Goal: Task Accomplishment & Management: Complete application form

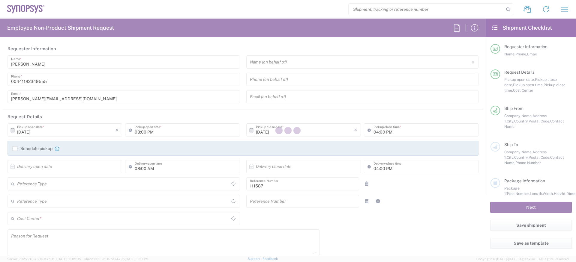
type input "Department"
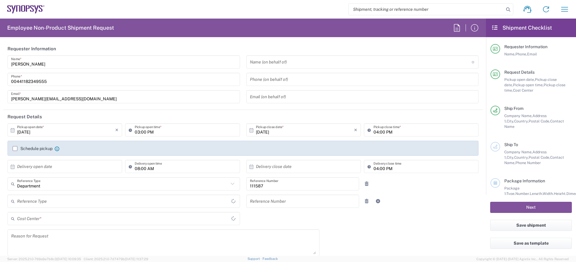
type input "Delivered at Place"
type input "GB02, CIO, IT, ESS18 111587"
type input "[GEOGRAPHIC_DATA]"
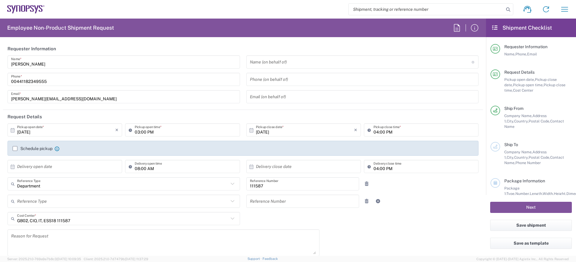
click at [314, 59] on input "text" at bounding box center [361, 62] width 222 height 10
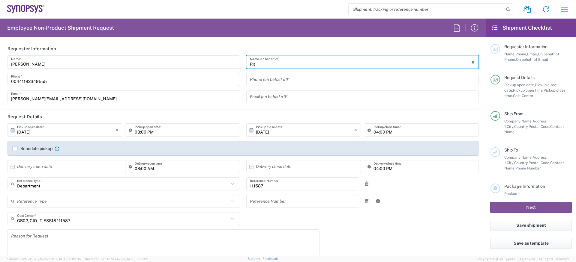
type input "[PERSON_NAME]"
type input "Theale GB33"
click at [290, 66] on input "[PERSON_NAME]" at bounding box center [361, 62] width 222 height 10
click at [290, 65] on input "[PERSON_NAME]" at bounding box center [361, 62] width 222 height 10
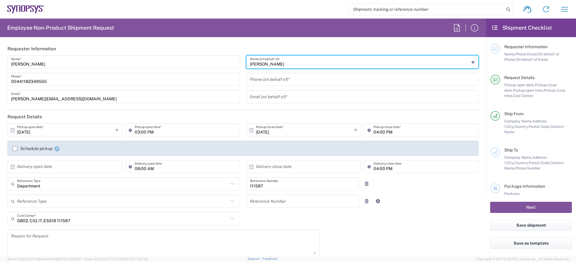
paste input "z [PERSON_NAME]"
type input "[PERSON_NAME]"
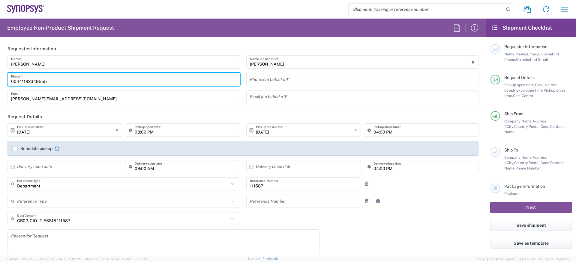
click at [84, 79] on input "00441182349555" at bounding box center [123, 79] width 225 height 10
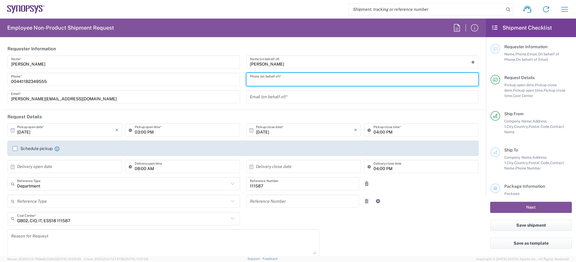
click at [308, 82] on input "tel" at bounding box center [362, 79] width 225 height 10
paste input "00441182349555"
type input "00441182349555"
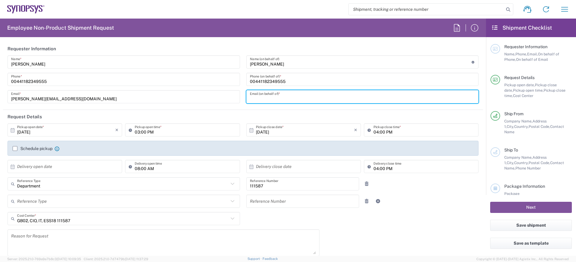
click at [271, 94] on input "text" at bounding box center [362, 97] width 225 height 10
paste input "[EMAIL_ADDRESS][DOMAIN_NAME]"
type input "[EMAIL_ADDRESS][DOMAIN_NAME]"
click at [31, 149] on label "Schedule pickup" at bounding box center [33, 148] width 40 height 5
click at [15, 149] on input "Schedule pickup" at bounding box center [15, 149] width 0 height 0
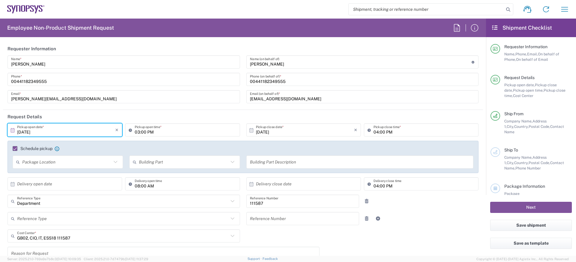
click at [68, 131] on input "[DATE]" at bounding box center [66, 130] width 98 height 10
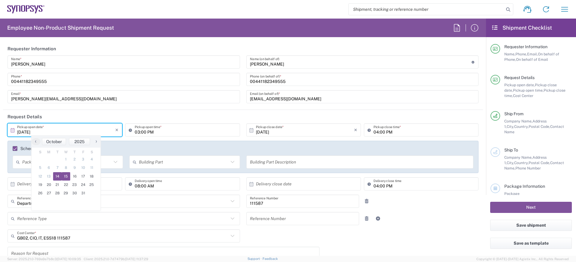
click at [63, 177] on span "15" at bounding box center [66, 176] width 9 height 8
type input "[DATE]"
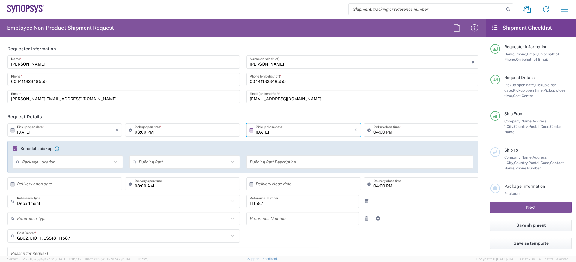
click at [137, 132] on input "03:00 PM" at bounding box center [185, 130] width 101 height 10
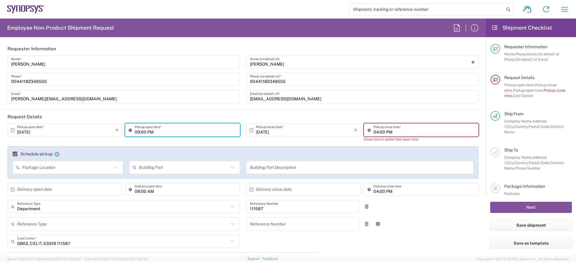
click at [158, 134] on input "09:00 PM" at bounding box center [185, 130] width 101 height 10
click at [157, 134] on input "09:00 PM" at bounding box center [185, 130] width 101 height 10
type input "09:00 AM"
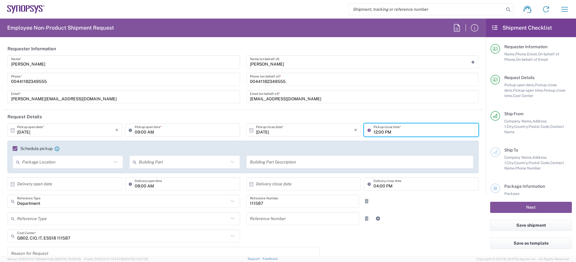
type input "12:00 PM"
click at [318, 116] on header "Request Details" at bounding box center [243, 116] width 480 height 13
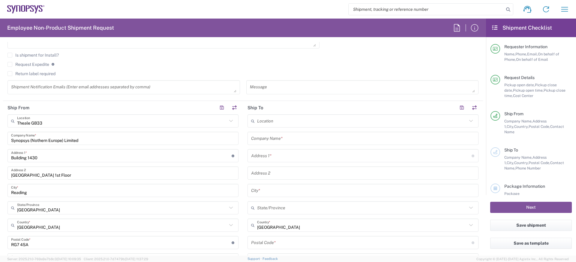
scroll to position [228, 0]
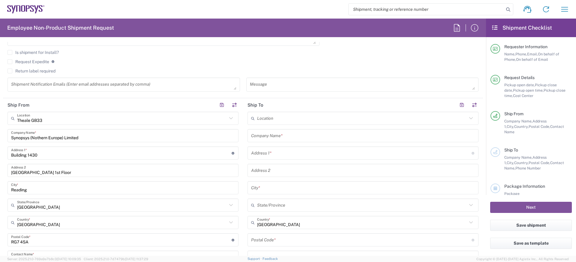
click at [132, 124] on div "Theale GB33 Location" at bounding box center [122, 118] width 231 height 13
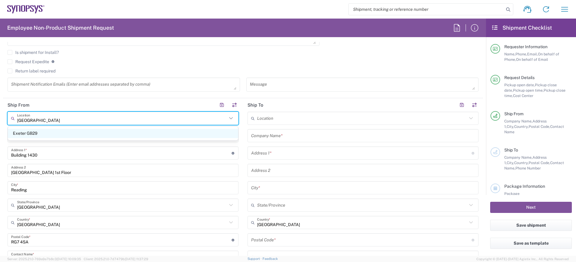
click at [118, 134] on span "Exeter GB29" at bounding box center [123, 133] width 230 height 9
type input "Exeter GB29"
type input "Bradninch Hall"
type input "[GEOGRAPHIC_DATA]"
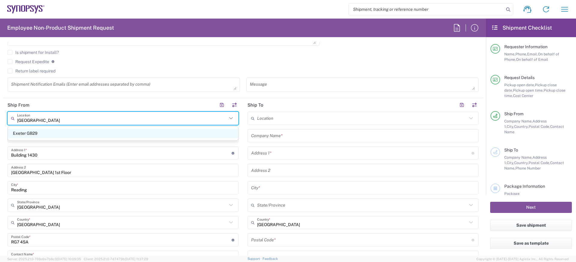
type input "EX4 3PL"
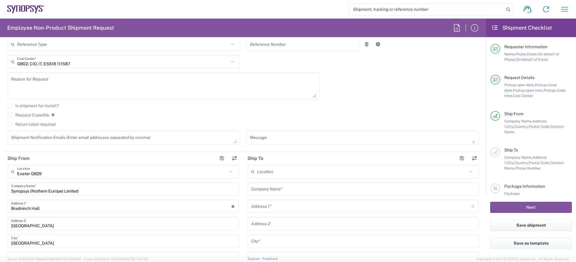
scroll to position [0, 0]
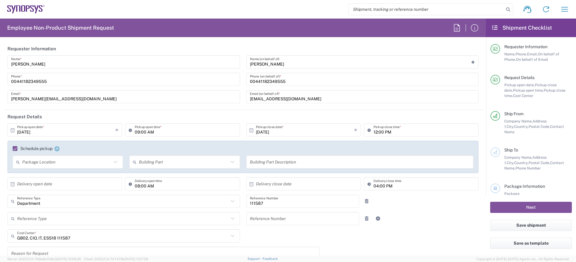
click at [256, 65] on input "[PERSON_NAME]" at bounding box center [361, 62] width 222 height 10
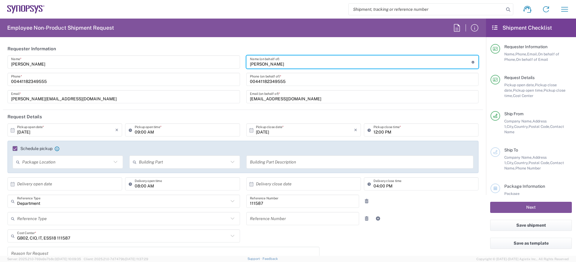
click at [256, 65] on input "[PERSON_NAME]" at bounding box center [361, 62] width 222 height 10
click at [295, 231] on div "[DATE] × Pickup open date * Cancel Apply 09:00 AM Pickup open time * [DATE] × P…" at bounding box center [242, 224] width 477 height 200
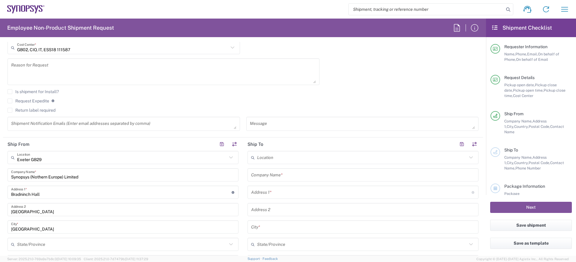
scroll to position [325, 0]
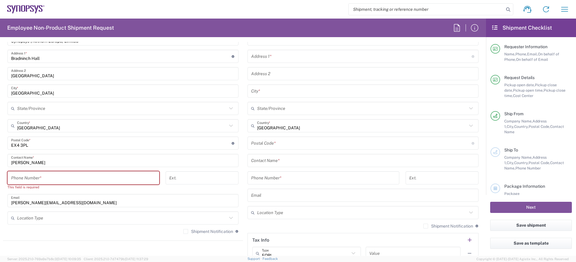
click at [39, 175] on input "tel" at bounding box center [83, 178] width 145 height 10
paste input "[PERSON_NAME]"
type input "[PERSON_NAME]"
click at [43, 203] on input "[PERSON_NAME][EMAIL_ADDRESS][DOMAIN_NAME]" at bounding box center [123, 201] width 224 height 10
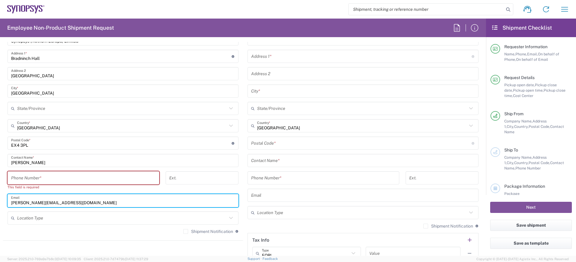
click at [43, 203] on input "[PERSON_NAME][EMAIL_ADDRESS][DOMAIN_NAME]" at bounding box center [123, 201] width 224 height 10
paste input "[PERSON_NAME]"
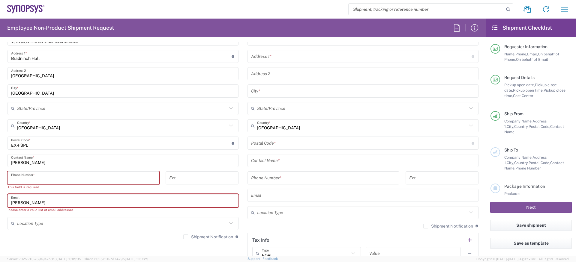
click at [43, 181] on input "tel" at bounding box center [83, 178] width 145 height 10
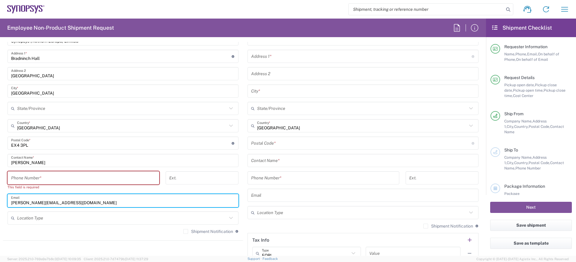
type input "[PERSON_NAME][EMAIL_ADDRESS][DOMAIN_NAME]"
click at [49, 159] on input "[PERSON_NAME]" at bounding box center [123, 161] width 224 height 10
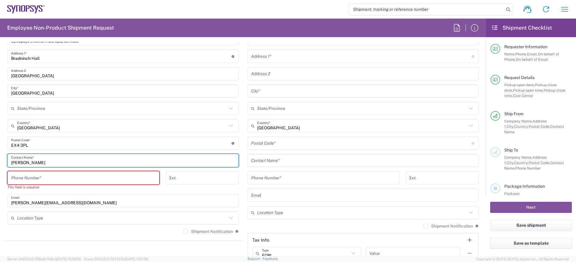
click at [49, 159] on input "[PERSON_NAME]" at bounding box center [123, 161] width 224 height 10
paste input "[PERSON_NAME]"
type input "[PERSON_NAME]"
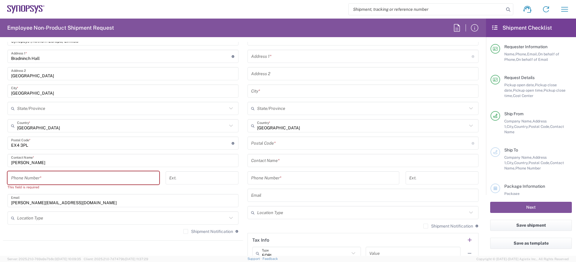
click at [60, 172] on div "Phone Number *" at bounding box center [83, 178] width 152 height 13
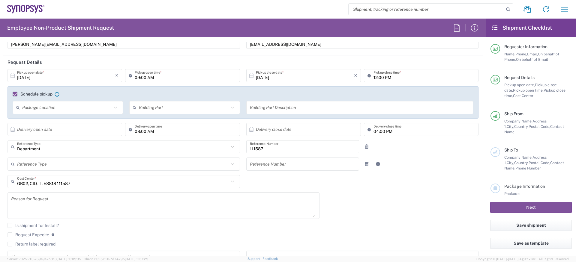
scroll to position [0, 0]
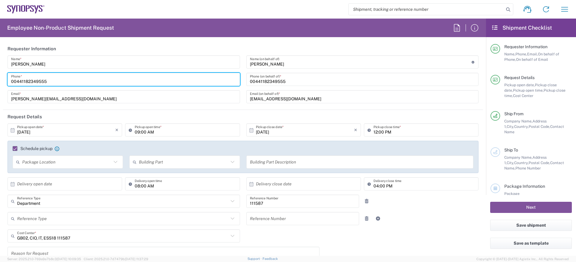
click at [41, 82] on input "00441182349555" at bounding box center [123, 79] width 225 height 10
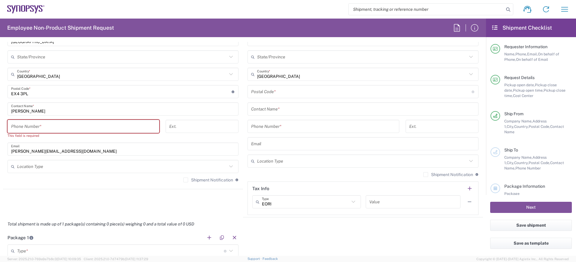
scroll to position [440, 0]
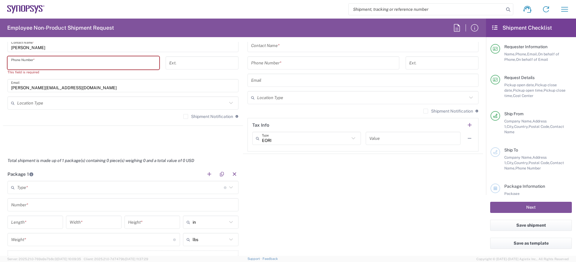
click at [52, 62] on input "tel" at bounding box center [83, 63] width 145 height 10
paste input "00441182349555"
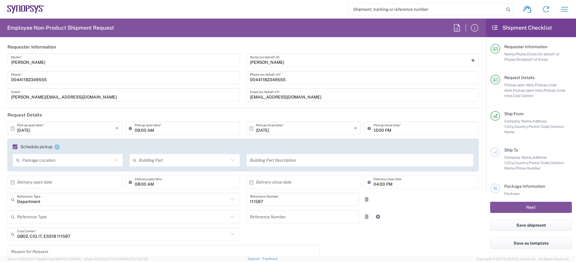
scroll to position [0, 0]
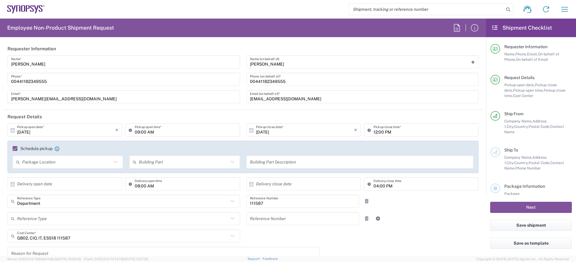
type input "00441182349555"
click at [273, 97] on input "[EMAIL_ADDRESS][DOMAIN_NAME]" at bounding box center [362, 97] width 225 height 10
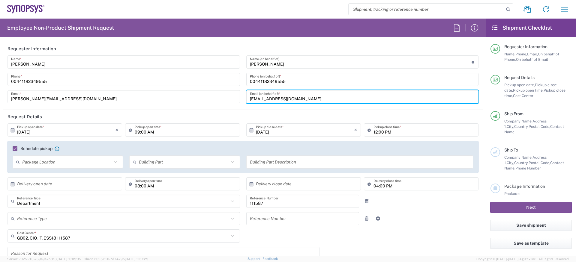
click at [273, 97] on input "[EMAIL_ADDRESS][DOMAIN_NAME]" at bounding box center [362, 97] width 225 height 10
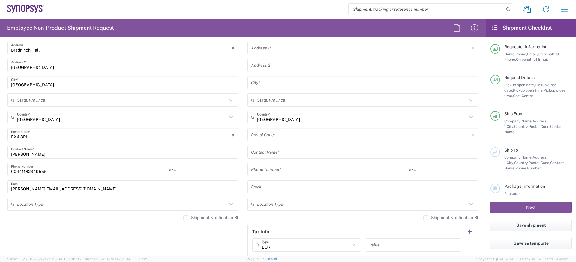
scroll to position [335, 0]
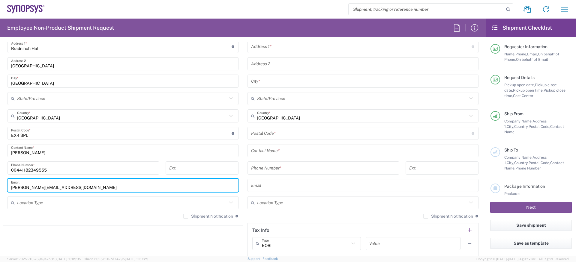
click at [39, 187] on input "[PERSON_NAME][EMAIL_ADDRESS][DOMAIN_NAME]" at bounding box center [123, 186] width 224 height 10
paste input "narita"
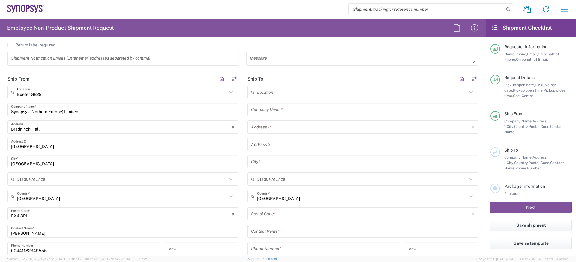
scroll to position [252, 0]
type input "[EMAIL_ADDRESS][DOMAIN_NAME]"
click at [265, 94] on input "text" at bounding box center [362, 94] width 210 height 10
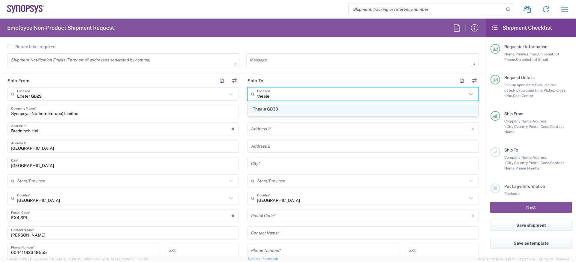
click at [269, 105] on span "Theale GB33" at bounding box center [363, 109] width 230 height 9
type input "Theale GB33"
type input "Synopsys (Nothern Europe) Limited"
type input "Building 1430"
type input "[GEOGRAPHIC_DATA] 1st Floor"
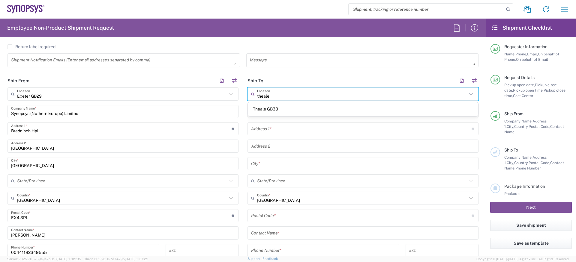
type input "Reading"
type input "[GEOGRAPHIC_DATA]"
type input "RG7 4SA"
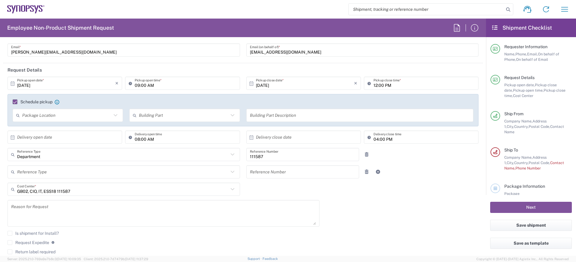
scroll to position [0, 0]
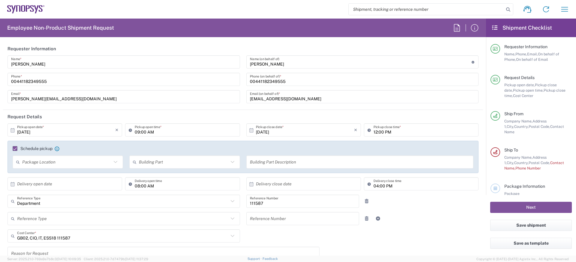
click at [51, 63] on input "[PERSON_NAME]" at bounding box center [123, 62] width 225 height 10
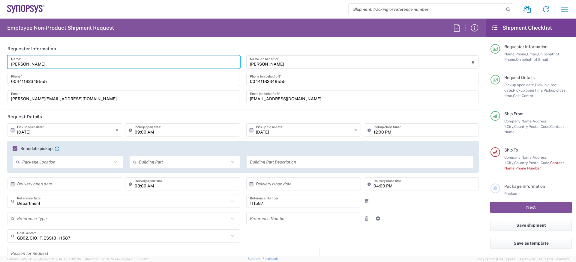
click at [51, 63] on input "[PERSON_NAME]" at bounding box center [123, 62] width 225 height 10
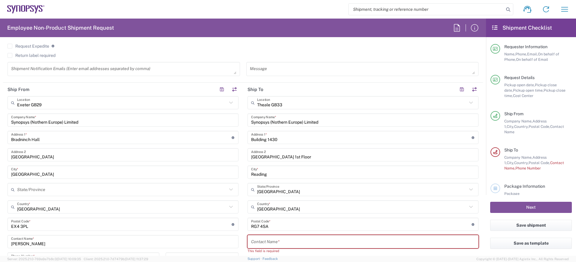
scroll to position [322, 0]
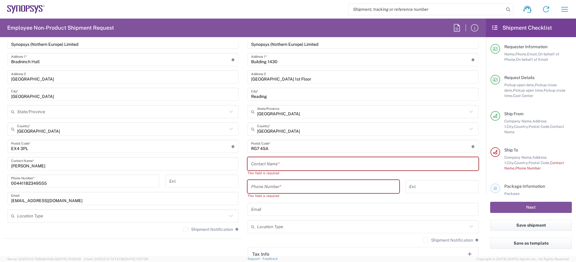
click at [268, 176] on div "Theale GB33 Location Theale GB33 [GEOGRAPHIC_DATA] DE04 Agrate Brianza IT01 [GE…" at bounding box center [362, 158] width 231 height 280
click at [268, 169] on input "text" at bounding box center [363, 164] width 224 height 10
paste input "[PERSON_NAME]"
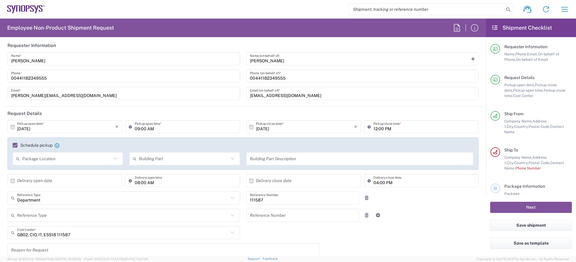
scroll to position [0, 0]
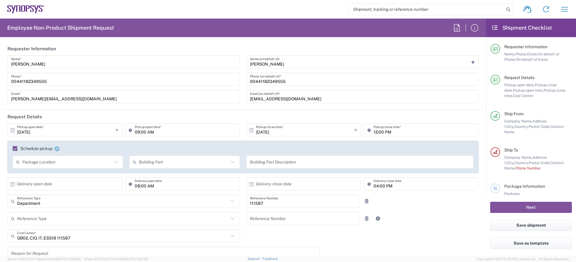
type input "[PERSON_NAME]"
click at [62, 80] on input "00441182349555" at bounding box center [123, 79] width 225 height 10
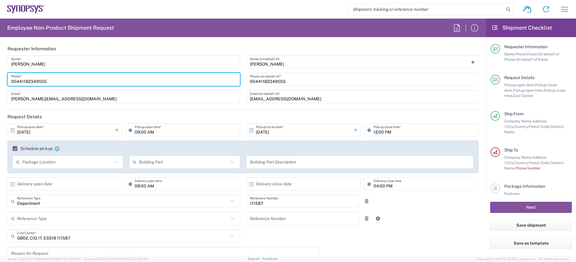
click at [62, 80] on input "00441182349555" at bounding box center [123, 79] width 225 height 10
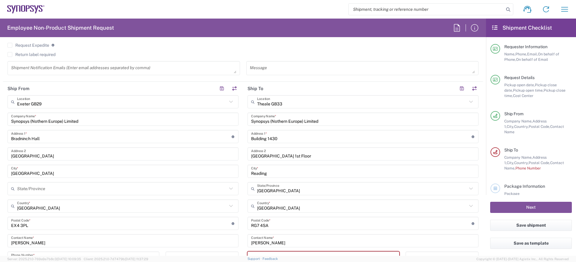
scroll to position [316, 0]
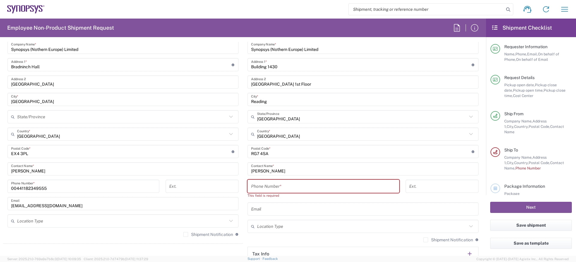
click at [271, 183] on input "tel" at bounding box center [323, 186] width 145 height 10
paste input "00441182349555"
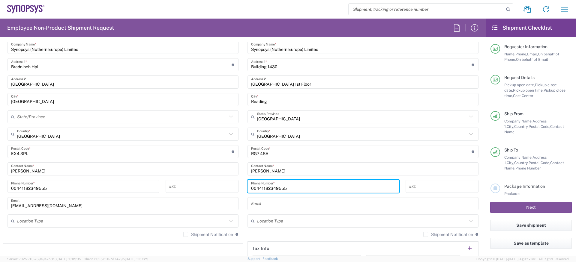
type input "00441182349555"
click at [318, 206] on input "text" at bounding box center [363, 204] width 224 height 10
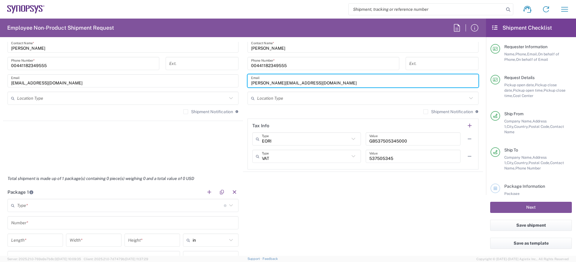
scroll to position [483, 0]
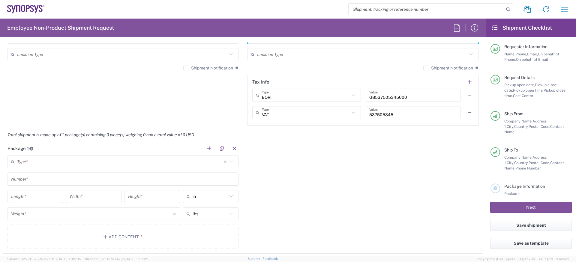
type input "[PERSON_NAME][EMAIL_ADDRESS][DOMAIN_NAME]"
click at [143, 165] on input "text" at bounding box center [120, 162] width 207 height 10
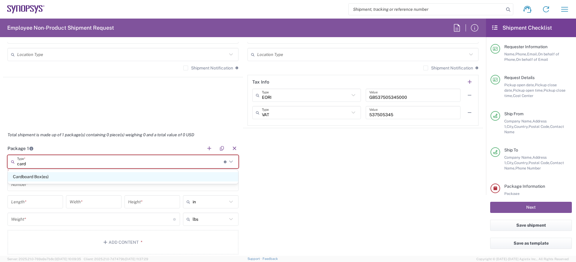
click at [97, 174] on span "Cardboard Box(es)" at bounding box center [123, 176] width 230 height 9
type input "Cardboard Box(es)"
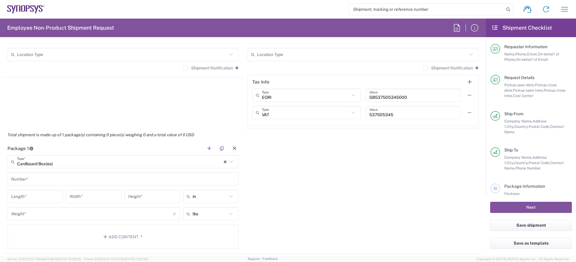
click at [44, 185] on div "Number *" at bounding box center [122, 179] width 231 height 13
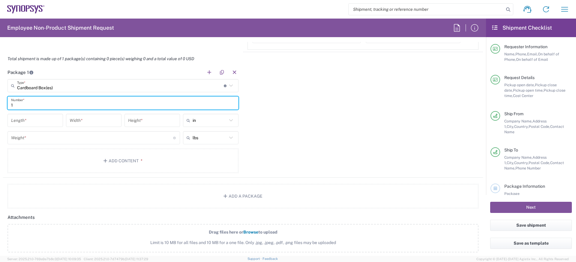
scroll to position [561, 0]
type input "1"
click at [33, 110] on main "Cardboard Box(es) Type * Material used to package goods Cardboard Box(es) 1 Num…" at bounding box center [123, 125] width 240 height 96
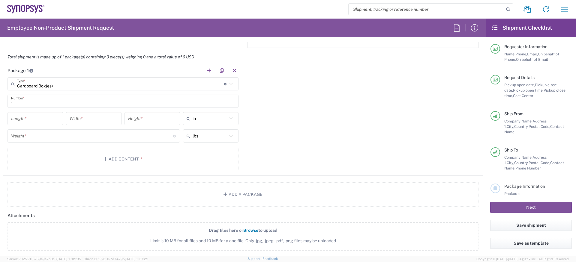
click at [178, 120] on div "Height *" at bounding box center [151, 118] width 55 height 13
click at [203, 122] on input "text" at bounding box center [210, 119] width 34 height 10
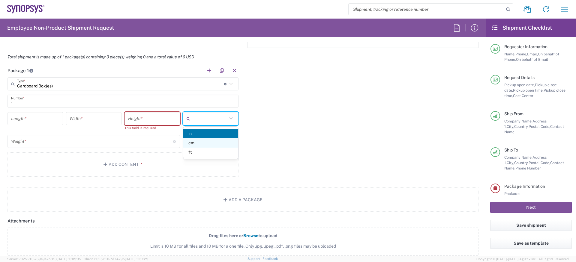
click at [196, 143] on span "cm" at bounding box center [210, 143] width 55 height 9
type input "cm"
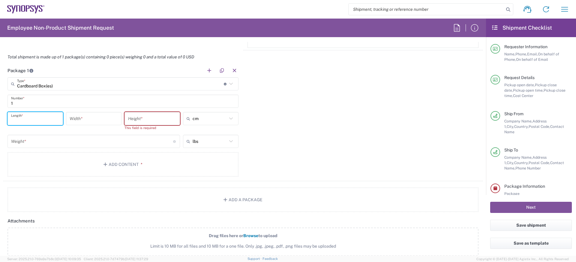
click at [34, 119] on input "number" at bounding box center [35, 119] width 48 height 10
type input "52"
type input "31"
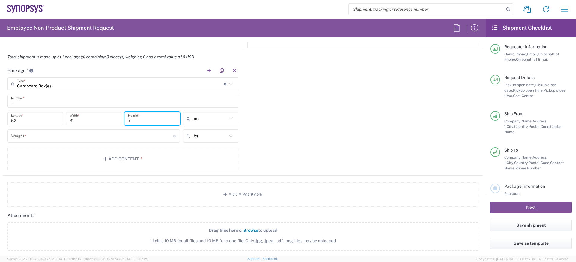
type input "7"
click at [199, 143] on div "lbs lbs kgs" at bounding box center [210, 138] width 58 height 17
click at [201, 140] on input "text" at bounding box center [210, 136] width 34 height 10
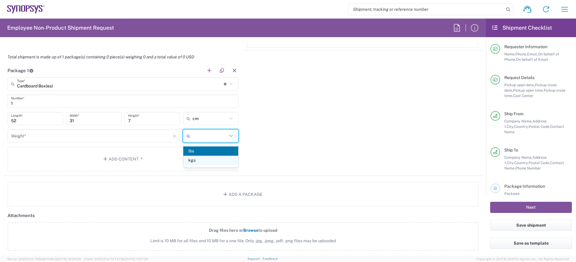
click at [197, 157] on span "kgs" at bounding box center [210, 160] width 55 height 9
type input "kgs"
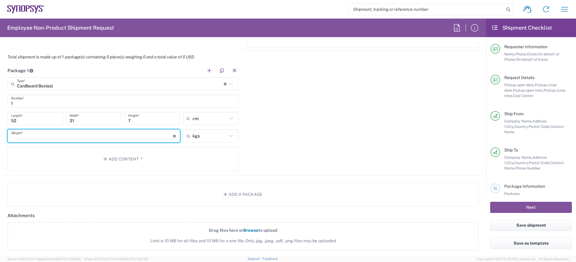
click at [135, 138] on input "number" at bounding box center [92, 136] width 162 height 10
type input "4"
click at [129, 156] on button "Add Content *" at bounding box center [122, 159] width 231 height 25
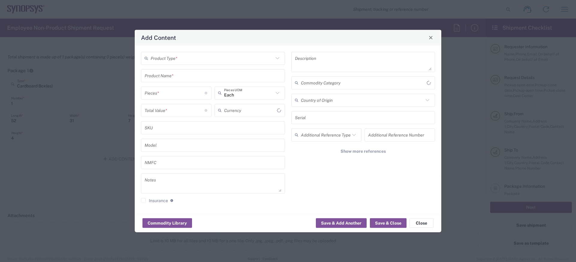
type input "US Dollar"
click at [195, 64] on div "Product Type *" at bounding box center [213, 58] width 144 height 13
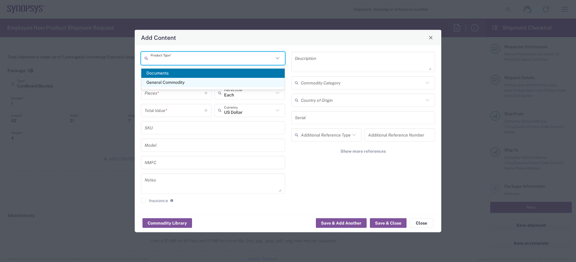
click at [187, 79] on span "General Commodity" at bounding box center [212, 82] width 143 height 9
type input "General Commodity"
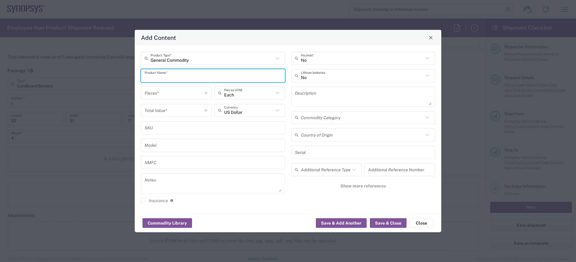
click at [187, 79] on input "text" at bounding box center [213, 75] width 137 height 10
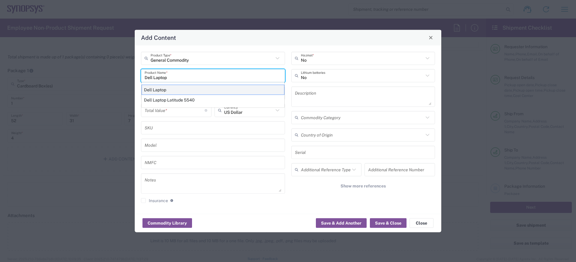
type input "Dell Laptop"
click at [196, 88] on div "Dell Laptop" at bounding box center [213, 90] width 143 height 10
type textarea "Dell Laptop"
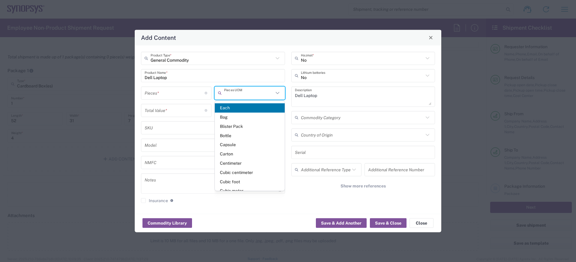
click at [228, 91] on input "text" at bounding box center [248, 93] width 49 height 10
click at [178, 92] on input "number" at bounding box center [175, 93] width 60 height 10
type input "Each"
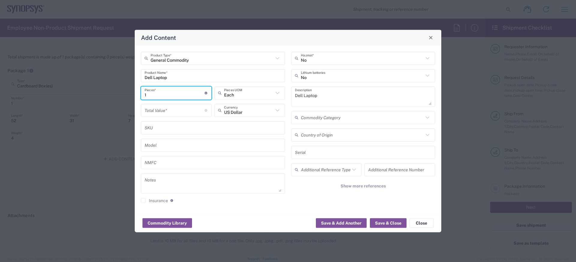
type input "1"
click at [237, 106] on input "text" at bounding box center [248, 110] width 49 height 10
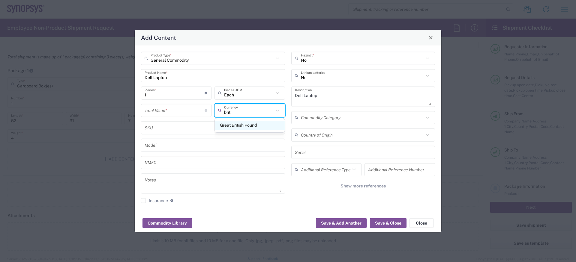
click at [235, 127] on span "Great British Pound" at bounding box center [250, 125] width 70 height 9
type input "Great British Pound"
click at [172, 118] on div "Total Value * Total value of all the pieces" at bounding box center [175, 112] width 73 height 17
click at [172, 116] on div "Total Value * Total value of all the pieces" at bounding box center [176, 110] width 70 height 13
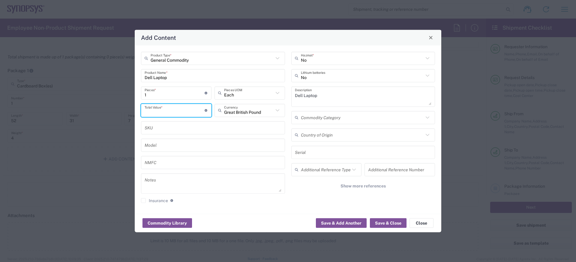
click at [173, 113] on input "number" at bounding box center [175, 110] width 60 height 10
type input "1000"
click at [394, 226] on button "Save & Close" at bounding box center [388, 224] width 37 height 10
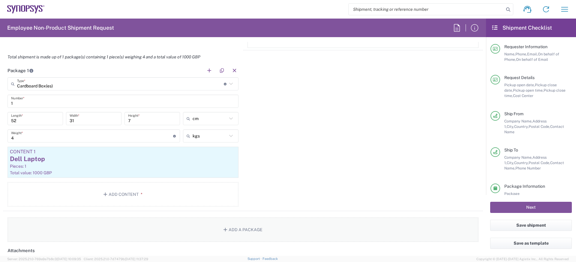
click at [251, 224] on button "Add a Package" at bounding box center [242, 230] width 471 height 25
click at [280, 87] on input "text" at bounding box center [360, 84] width 207 height 10
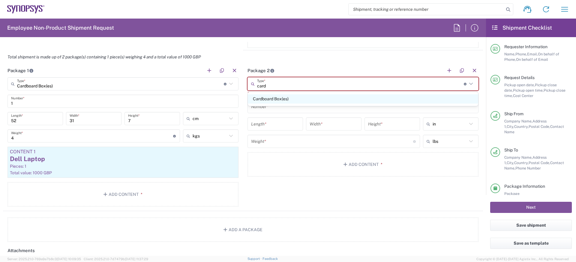
click at [274, 99] on span "Cardboard Box(es)" at bounding box center [363, 98] width 230 height 9
type input "Cardboard Box(es)"
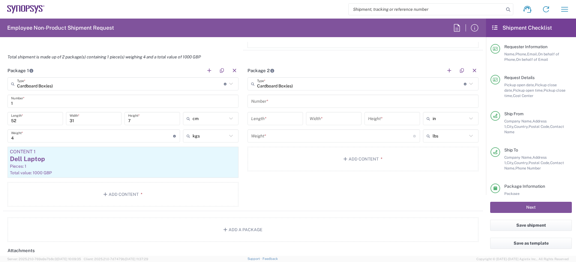
click at [274, 99] on input "text" at bounding box center [363, 101] width 224 height 10
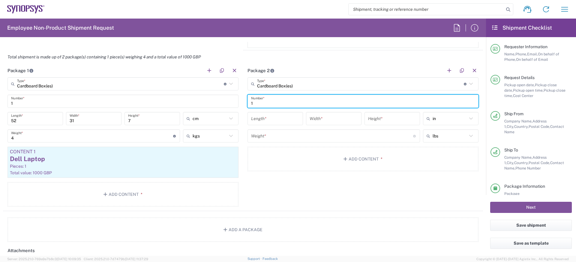
type input "1"
click at [276, 122] on input "number" at bounding box center [275, 119] width 48 height 10
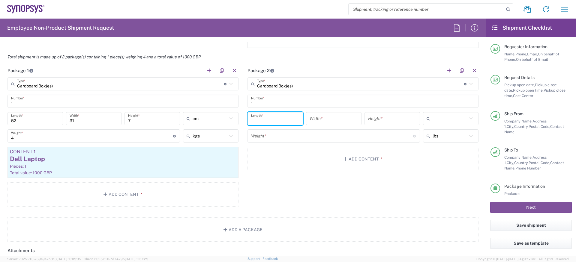
click at [457, 117] on input "text" at bounding box center [449, 119] width 34 height 10
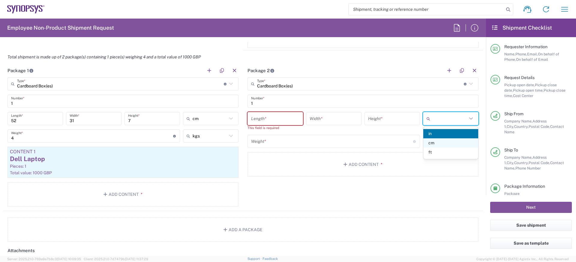
click at [435, 142] on span "cm" at bounding box center [450, 143] width 55 height 9
type input "cm"
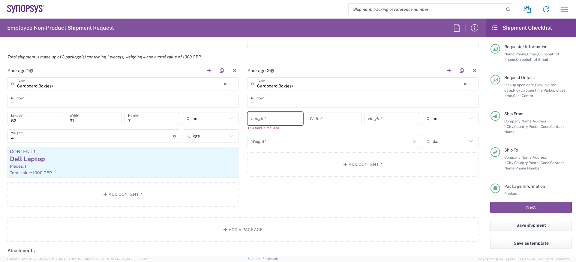
click at [275, 123] on input "number" at bounding box center [275, 119] width 48 height 10
type input "52"
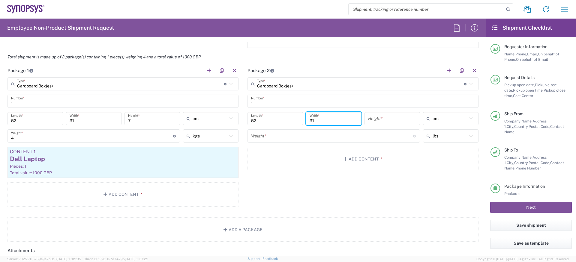
type input "31"
type input "7"
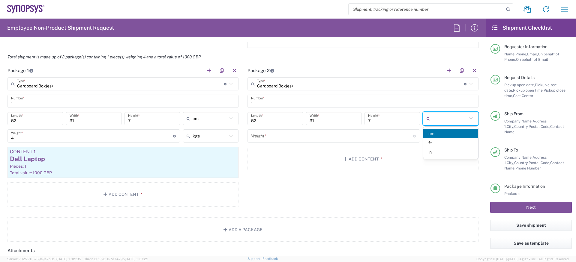
type input "cm"
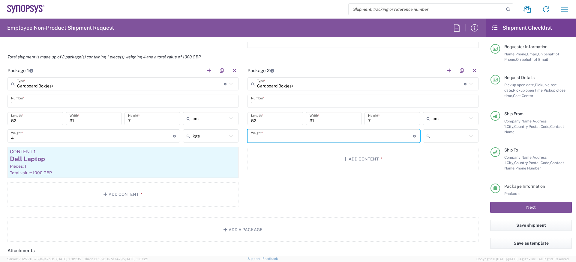
click at [446, 137] on input "text" at bounding box center [449, 136] width 34 height 10
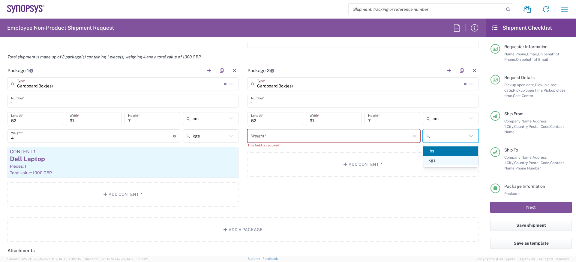
click at [433, 157] on span "kgs" at bounding box center [450, 160] width 55 height 9
type input "kgs"
click at [391, 136] on input "number" at bounding box center [332, 136] width 162 height 10
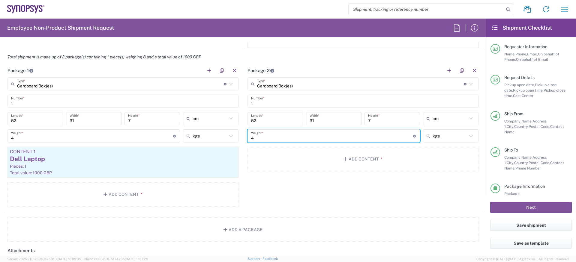
type input "4"
click at [352, 179] on div "Package 2 Cardboard Box(es) Type * Material used to package goods Cardboard Box…" at bounding box center [363, 137] width 240 height 147
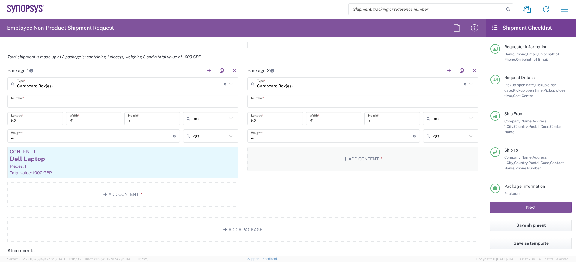
click at [354, 163] on button "Add Content *" at bounding box center [362, 159] width 231 height 25
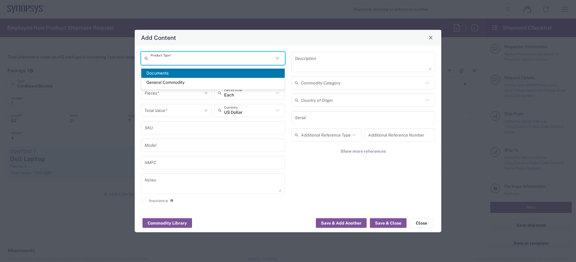
click at [226, 60] on input "text" at bounding box center [212, 58] width 123 height 10
click at [202, 80] on span "General Commodity" at bounding box center [212, 82] width 143 height 9
type input "General Commodity"
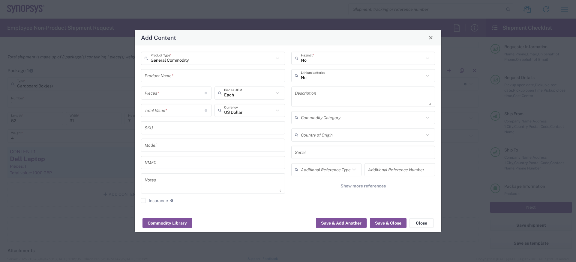
click at [202, 79] on input "text" at bounding box center [213, 75] width 137 height 10
type input "Dell Laptop"
click at [164, 95] on input "number" at bounding box center [175, 93] width 60 height 10
type input "1"
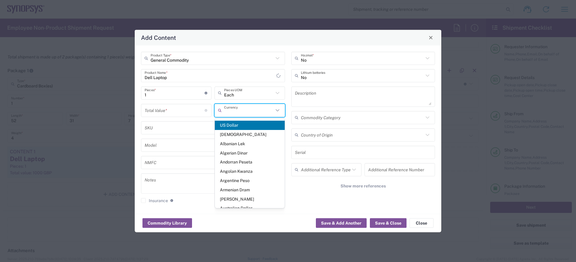
click at [237, 112] on input "text" at bounding box center [248, 110] width 49 height 10
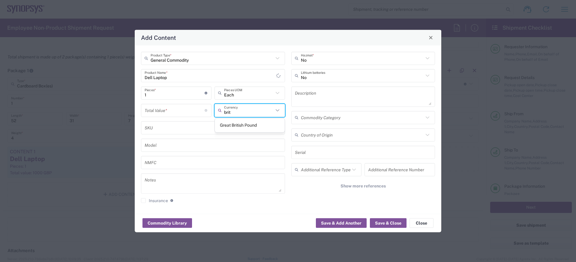
type input "brit"
click at [212, 77] on input "Dell Laptop" at bounding box center [211, 75] width 132 height 10
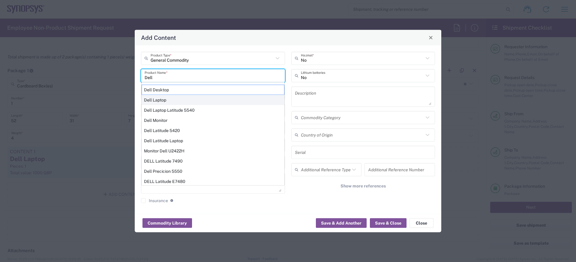
click at [208, 104] on div "Dell Laptop" at bounding box center [213, 100] width 143 height 10
type input "Dell Laptop"
type input "US Dollar"
type textarea "Dell Laptop"
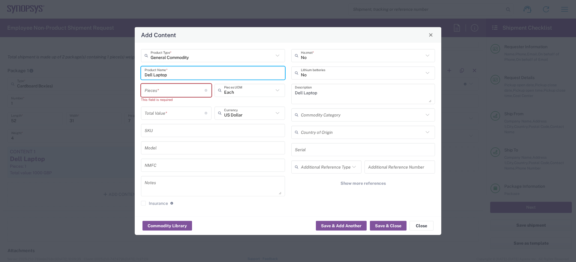
click at [160, 89] on input "number" at bounding box center [175, 90] width 60 height 10
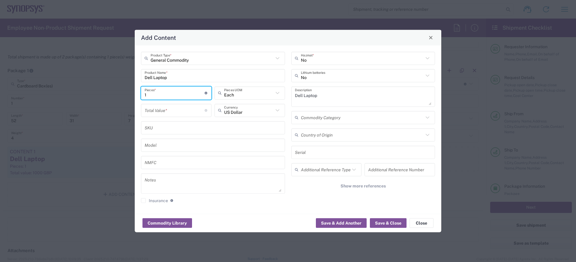
type input "1"
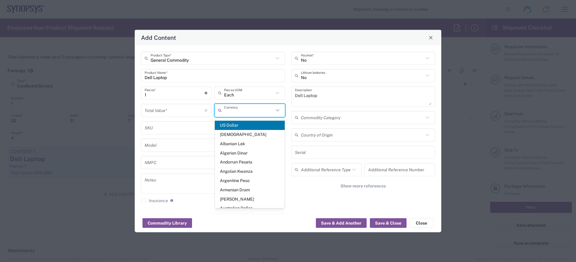
click at [244, 115] on input "text" at bounding box center [248, 110] width 49 height 10
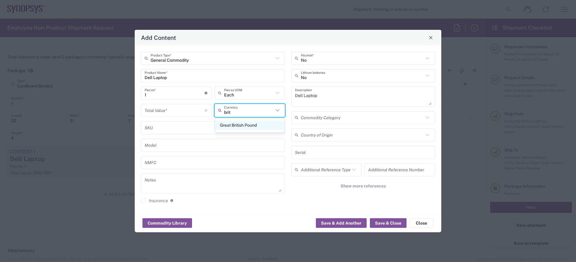
click at [243, 124] on span "Great British Pound" at bounding box center [250, 125] width 70 height 9
type input "Great British Pound"
click at [188, 115] on input "number" at bounding box center [175, 110] width 60 height 10
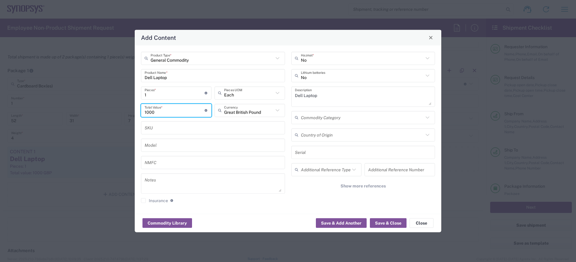
type input "1000"
click at [394, 218] on div "Commodity Library Save & Add Another Save & Close Close" at bounding box center [288, 223] width 307 height 19
click at [392, 226] on button "Save & Close" at bounding box center [388, 224] width 37 height 10
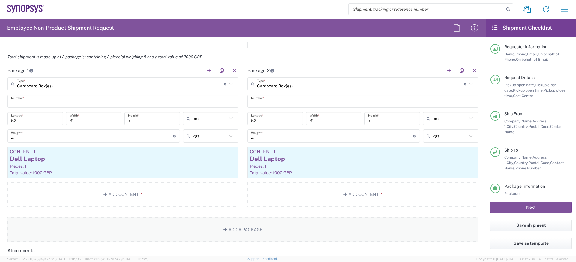
click at [132, 228] on button "Add a Package" at bounding box center [242, 230] width 471 height 25
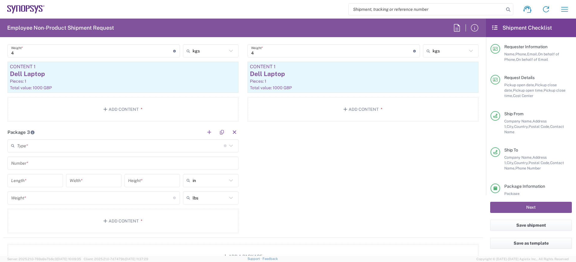
scroll to position [647, 0]
click at [73, 151] on input "text" at bounding box center [120, 145] width 207 height 10
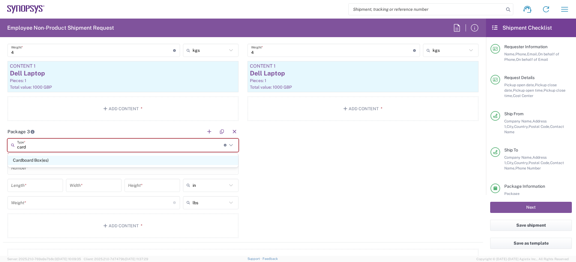
click at [58, 156] on span "Cardboard Box(es)" at bounding box center [123, 160] width 230 height 9
type input "Cardboard Box(es)"
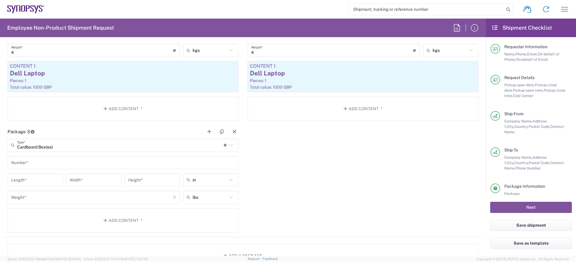
click at [51, 162] on input "text" at bounding box center [123, 162] width 224 height 10
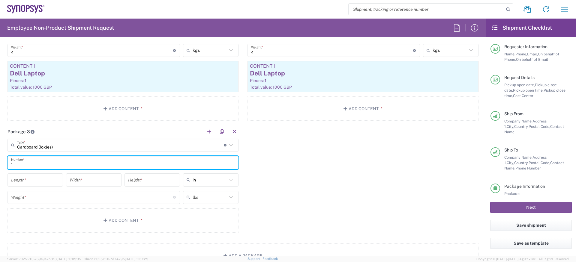
type input "1"
click at [217, 177] on input "text" at bounding box center [210, 180] width 34 height 10
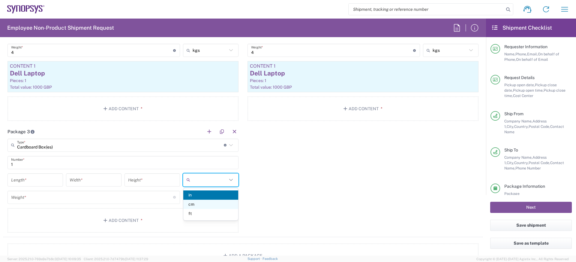
click at [199, 201] on span "cm" at bounding box center [210, 204] width 55 height 9
type input "cm"
click at [39, 184] on input "number" at bounding box center [35, 180] width 48 height 10
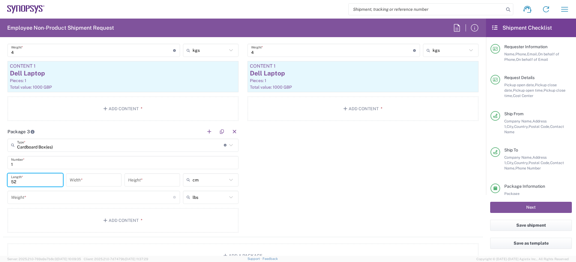
type input "52"
type input "33"
type input "21"
click at [107, 200] on input "number" at bounding box center [92, 197] width 162 height 10
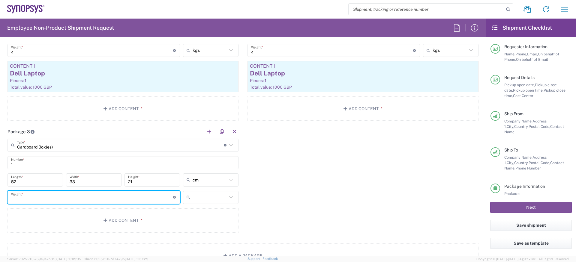
click at [201, 197] on input "text" at bounding box center [210, 198] width 34 height 10
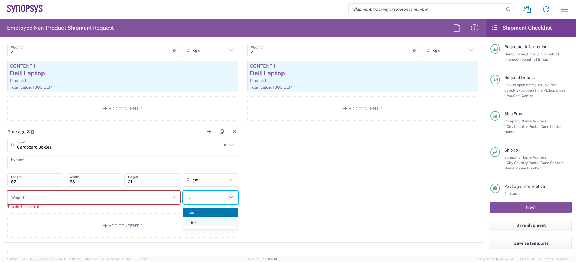
click at [190, 220] on span "kgs" at bounding box center [210, 221] width 55 height 9
type input "kgs"
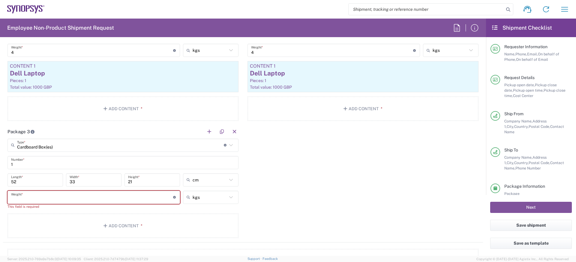
click at [134, 197] on input "number" at bounding box center [92, 197] width 162 height 10
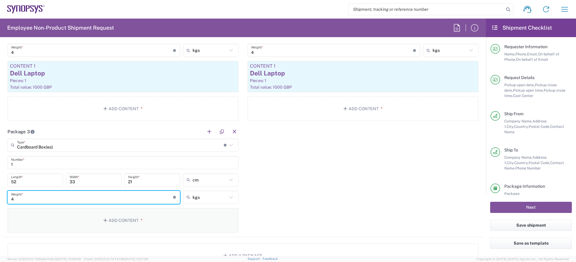
type input "4"
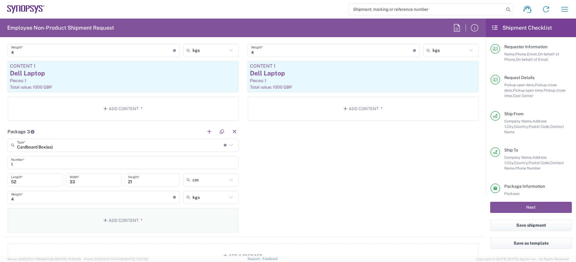
click at [127, 214] on button "Add Content *" at bounding box center [122, 220] width 231 height 25
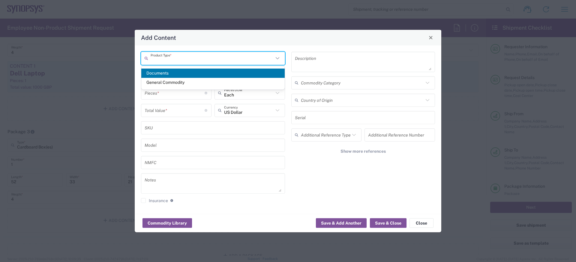
click at [205, 55] on input "text" at bounding box center [212, 58] width 123 height 10
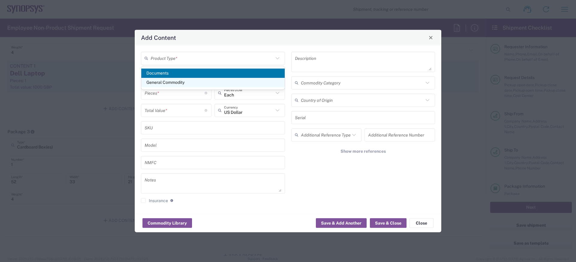
click at [187, 84] on span "General Commodity" at bounding box center [212, 82] width 143 height 9
type input "General Commodity"
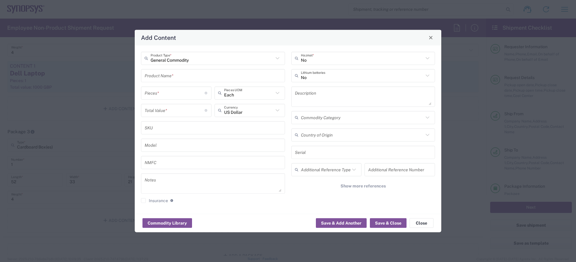
click at [183, 70] on div "Product Name *" at bounding box center [213, 75] width 144 height 13
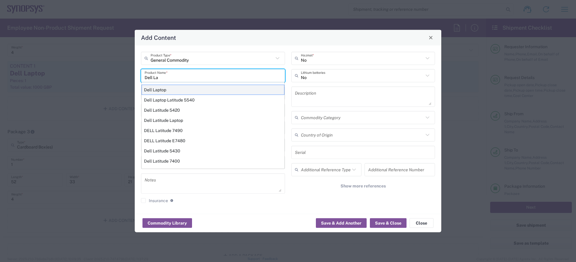
click at [177, 90] on div "Dell Laptop" at bounding box center [213, 90] width 143 height 10
type input "Dell Laptop"
type textarea "Dell Laptop"
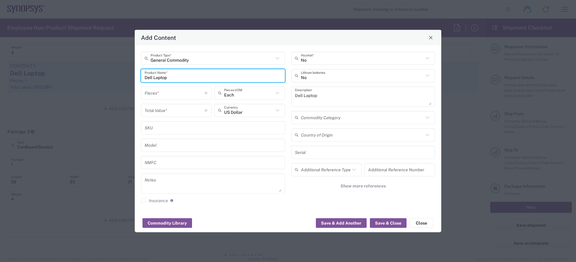
click at [177, 91] on input "number" at bounding box center [175, 93] width 60 height 10
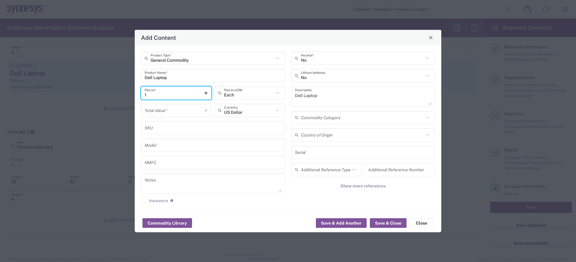
type input "1"
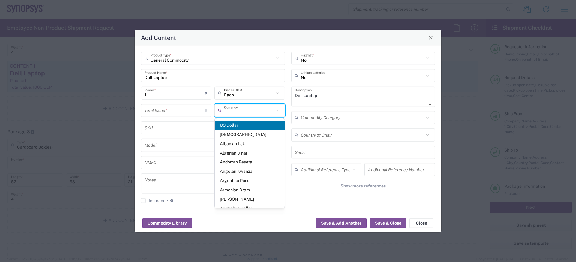
click at [238, 113] on input "text" at bounding box center [248, 110] width 49 height 10
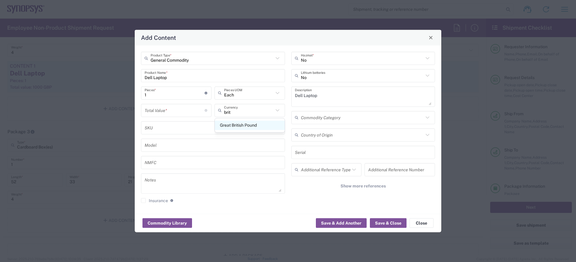
click at [237, 127] on span "Great British Pound" at bounding box center [250, 125] width 70 height 9
type input "Great British Pound"
click at [173, 113] on input "number" at bounding box center [175, 110] width 60 height 10
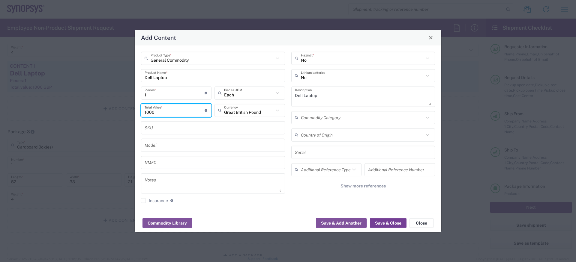
type input "1000"
click at [383, 223] on button "Save & Close" at bounding box center [388, 224] width 37 height 10
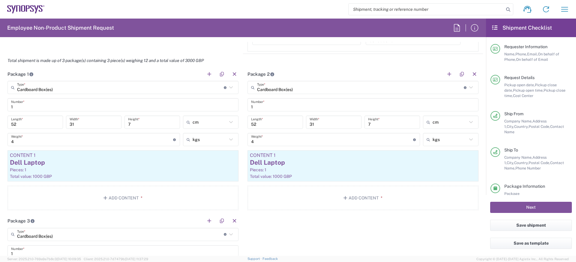
scroll to position [684, 0]
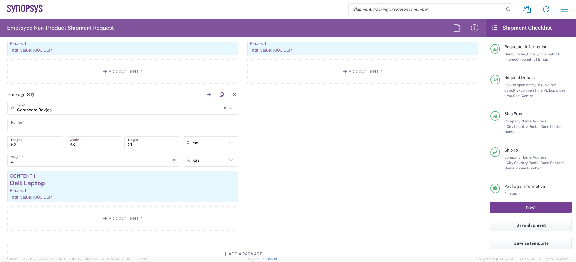
click at [517, 206] on button "Next" at bounding box center [531, 207] width 82 height 11
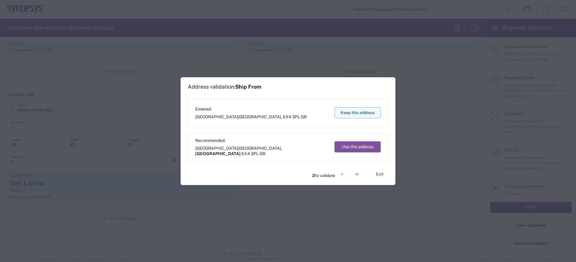
click at [366, 116] on button "Keep this address" at bounding box center [357, 112] width 46 height 11
click at [361, 116] on button "Keep this address" at bounding box center [357, 112] width 46 height 11
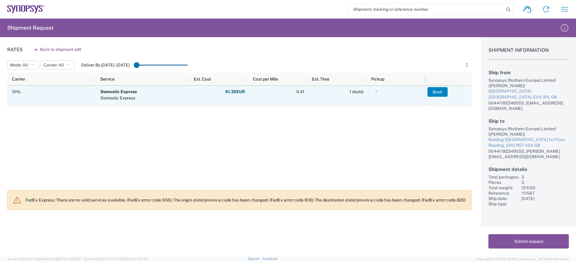
click at [436, 91] on button "Book" at bounding box center [437, 92] width 20 height 10
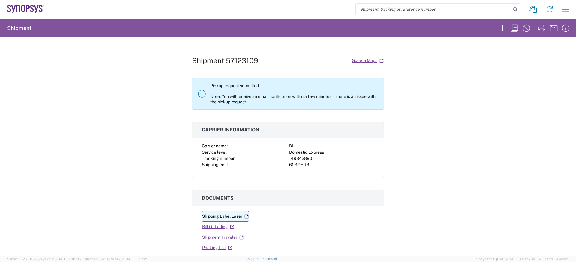
click at [232, 215] on link "Shipping Label Laser" at bounding box center [225, 216] width 47 height 10
